Goal: Information Seeking & Learning: Learn about a topic

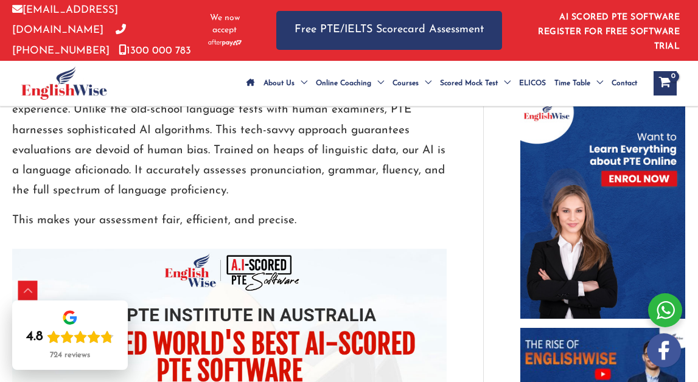
scroll to position [649, 0]
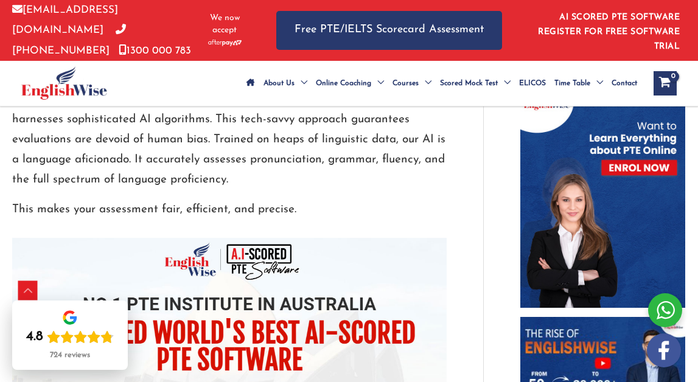
click at [324, 229] on div at bounding box center [229, 229] width 434 height 18
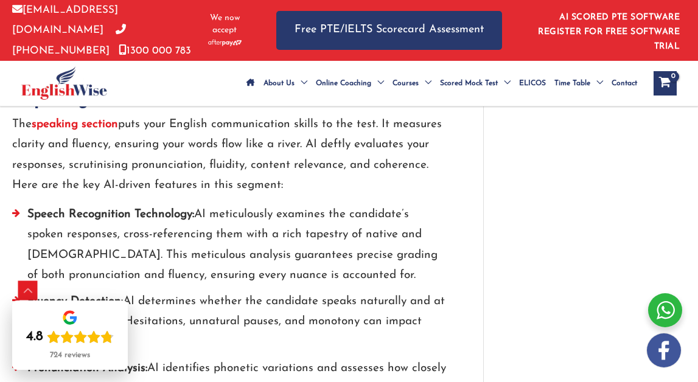
scroll to position [1229, 0]
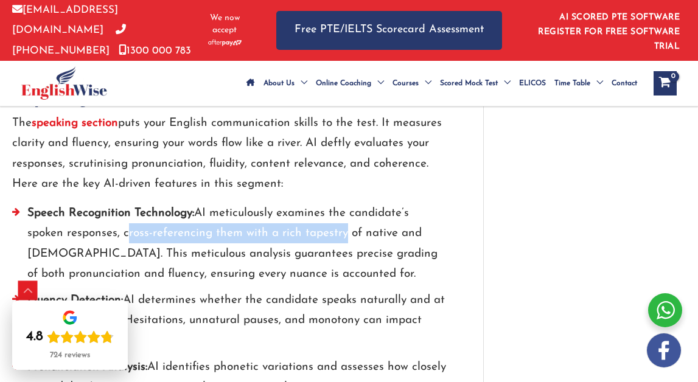
drag, startPoint x: 124, startPoint y: 234, endPoint x: 338, endPoint y: 234, distance: 213.5
click at [338, 234] on li "Speech Recognition Technology: AI meticulously examines the candidate’s spoken …" at bounding box center [229, 246] width 434 height 87
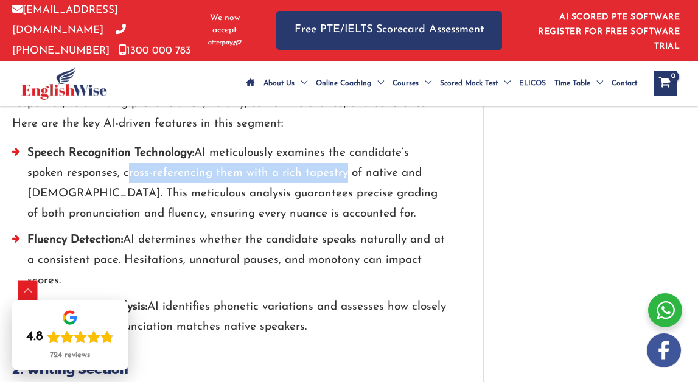
scroll to position [1295, 0]
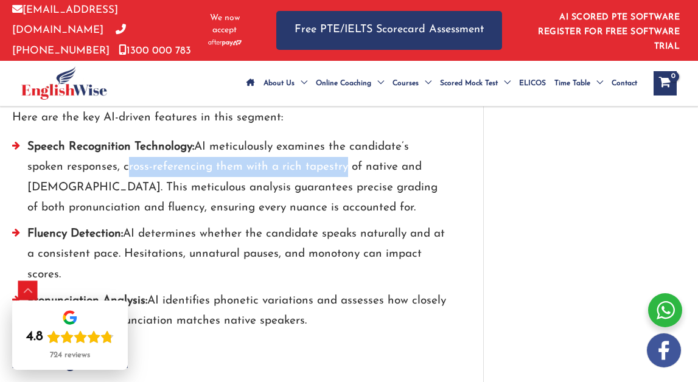
drag, startPoint x: 137, startPoint y: 184, endPoint x: 380, endPoint y: 200, distance: 243.3
click at [380, 200] on li "Speech Recognition Technology: AI meticulously examines the candidate’s spoken …" at bounding box center [229, 180] width 434 height 87
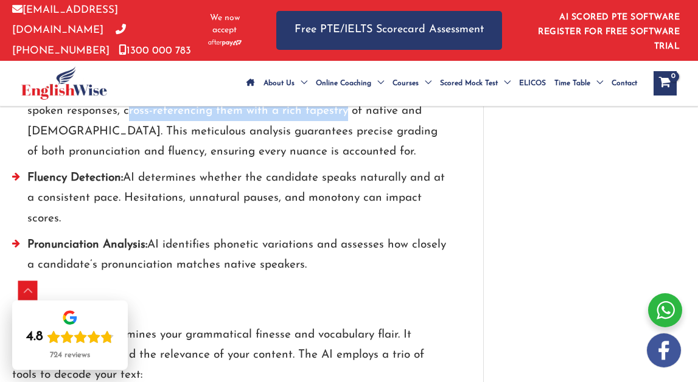
scroll to position [1357, 0]
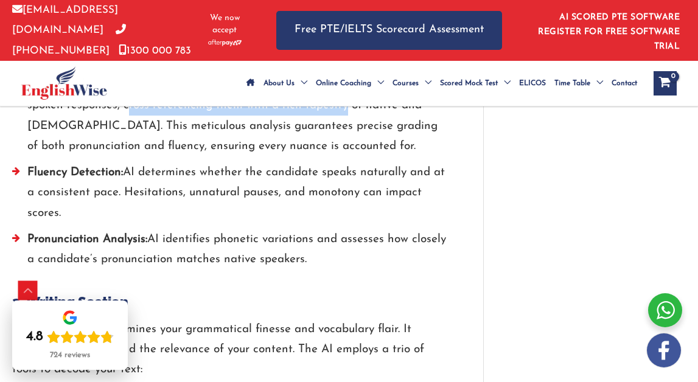
drag, startPoint x: 124, startPoint y: 170, endPoint x: 175, endPoint y: 211, distance: 65.4
click at [175, 211] on li "Fluency Detection: AI determines whether the candidate speaks naturally and at …" at bounding box center [229, 195] width 434 height 67
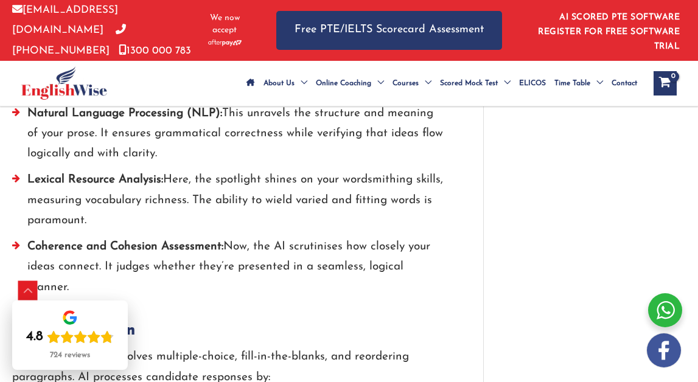
scroll to position [1640, 0]
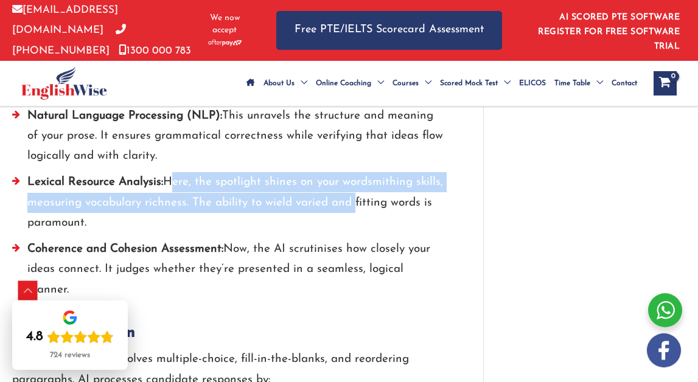
drag, startPoint x: 165, startPoint y: 176, endPoint x: 349, endPoint y: 207, distance: 186.2
click at [349, 207] on li "Lexical Resource Analysis: Here, the spotlight shines on your wordsmithing skil…" at bounding box center [229, 205] width 434 height 67
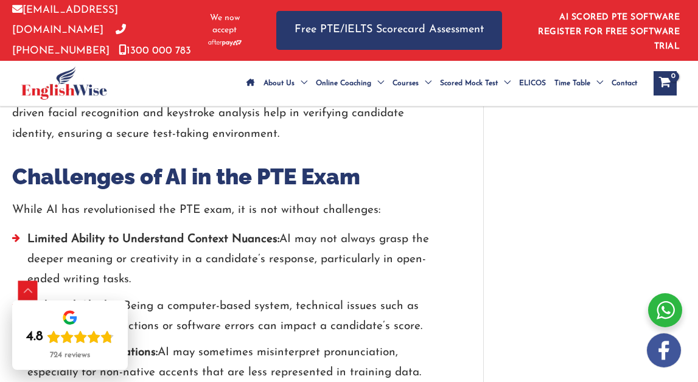
scroll to position [2873, 0]
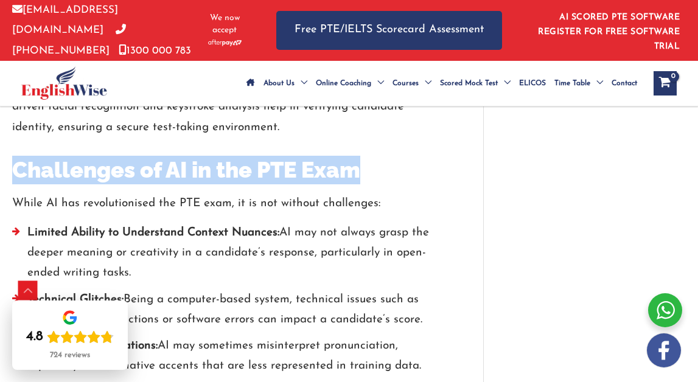
drag, startPoint x: 15, startPoint y: 128, endPoint x: 370, endPoint y: 133, distance: 355.9
click at [370, 156] on h2 "Challenges of AI in the PTE Exam" at bounding box center [229, 170] width 434 height 29
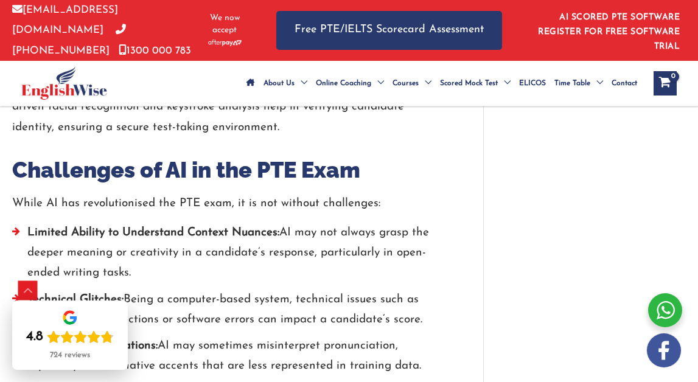
click at [310, 223] on li "Limited Ability to Understand Context Nuances: AI may not always grasp the deep…" at bounding box center [229, 256] width 434 height 67
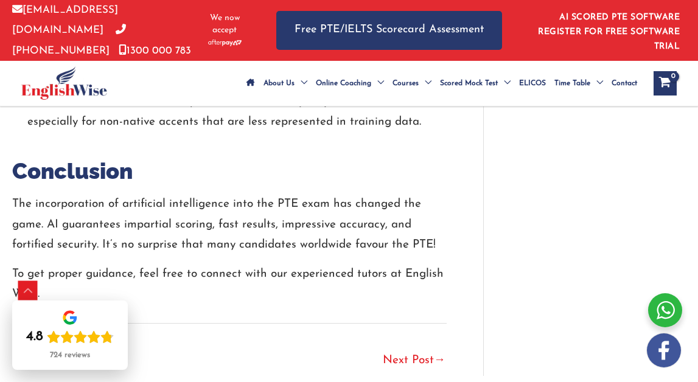
scroll to position [3118, 0]
